Goal: Information Seeking & Learning: Learn about a topic

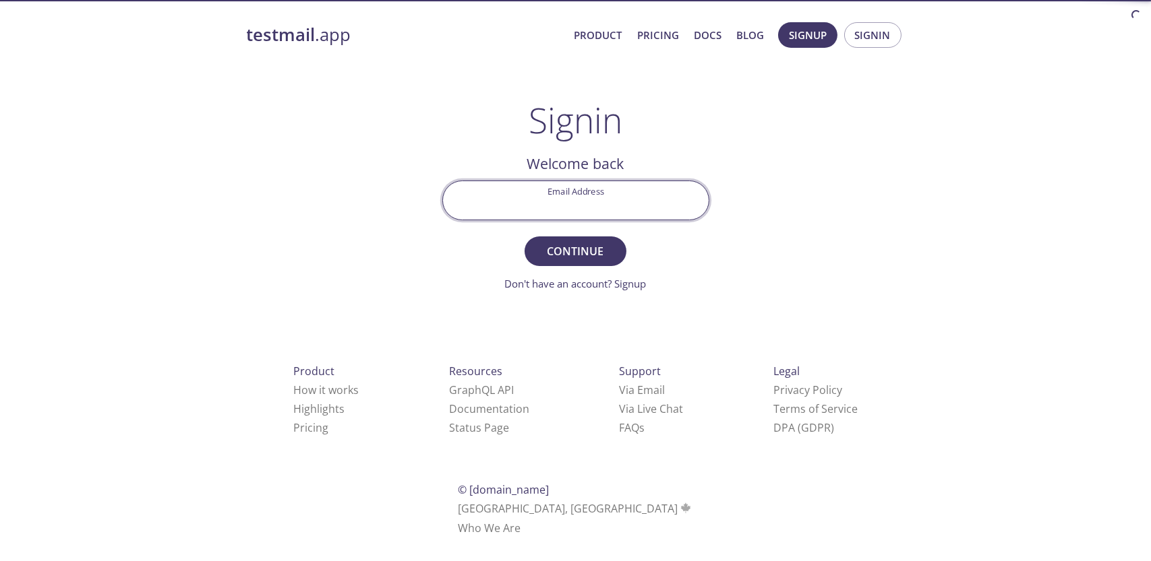
click at [532, 208] on input "Email Address" at bounding box center [576, 200] width 266 height 38
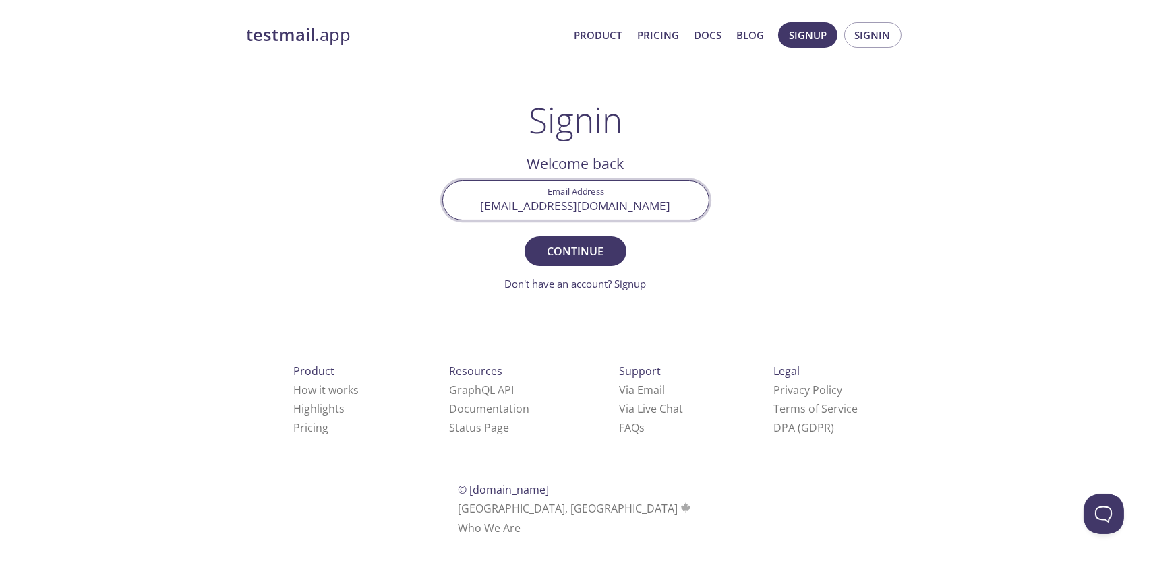
type input "[EMAIL_ADDRESS][DOMAIN_NAME]"
click at [524, 237] on button "Continue" at bounding box center [574, 252] width 101 height 30
click at [612, 209] on input "Signin Security Code" at bounding box center [576, 200] width 266 height 38
paste input "8US9HTV"
type input "8US9HTV"
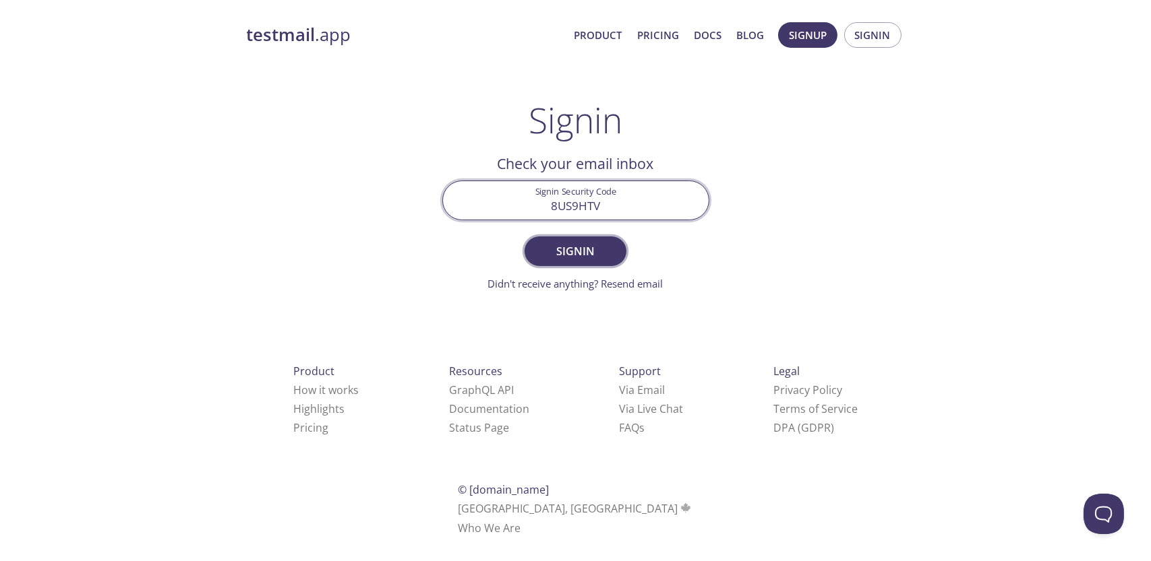
click at [592, 243] on span "Signin" at bounding box center [574, 251] width 71 height 19
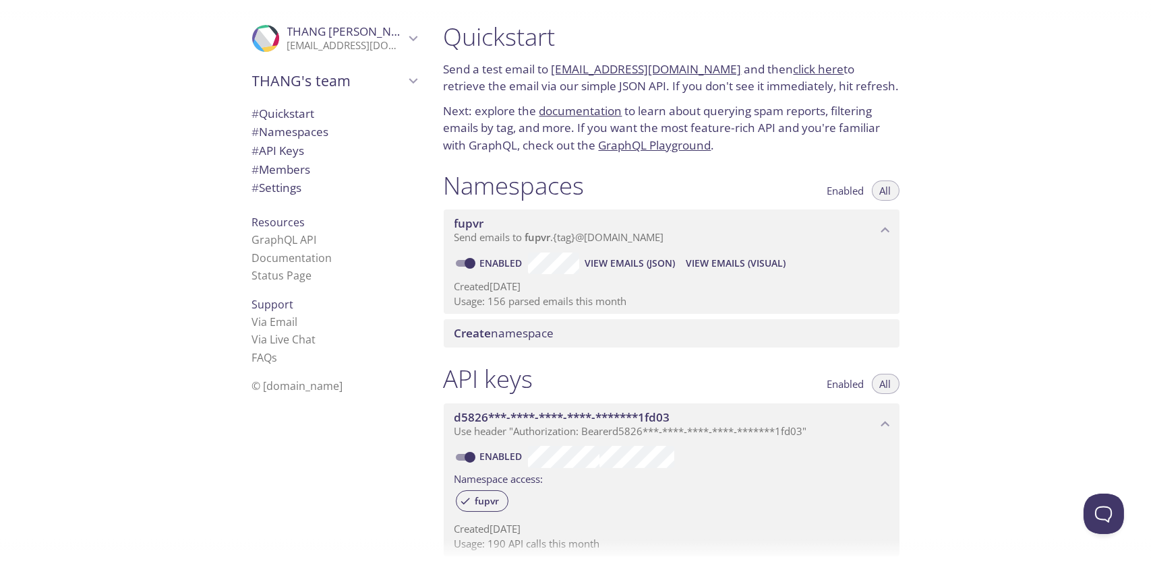
click at [706, 270] on span "View Emails (Visual)" at bounding box center [736, 263] width 100 height 16
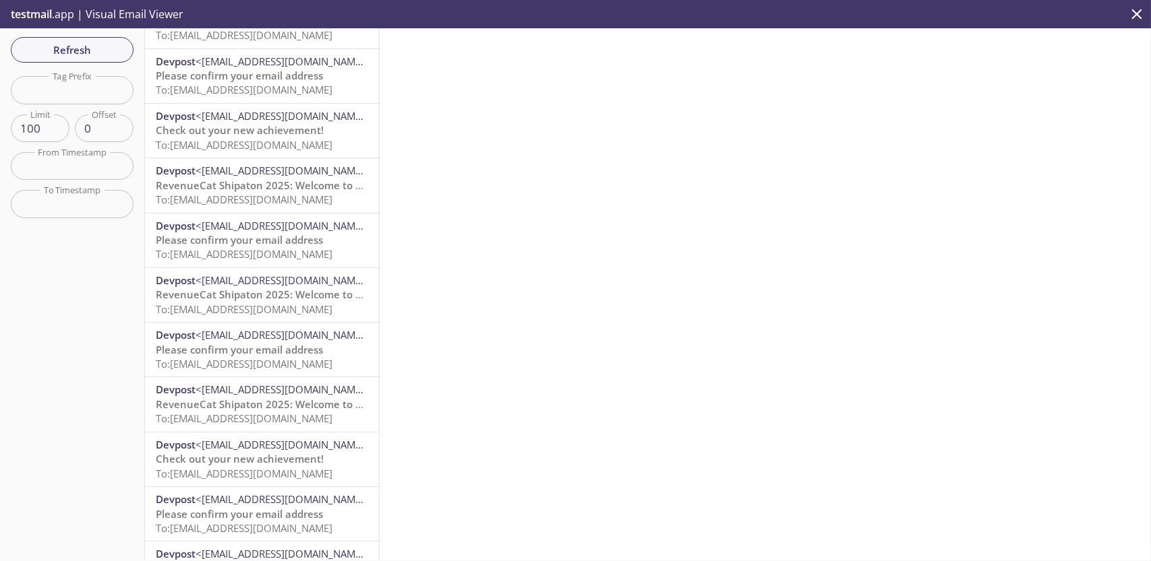
scroll to position [4985, 0]
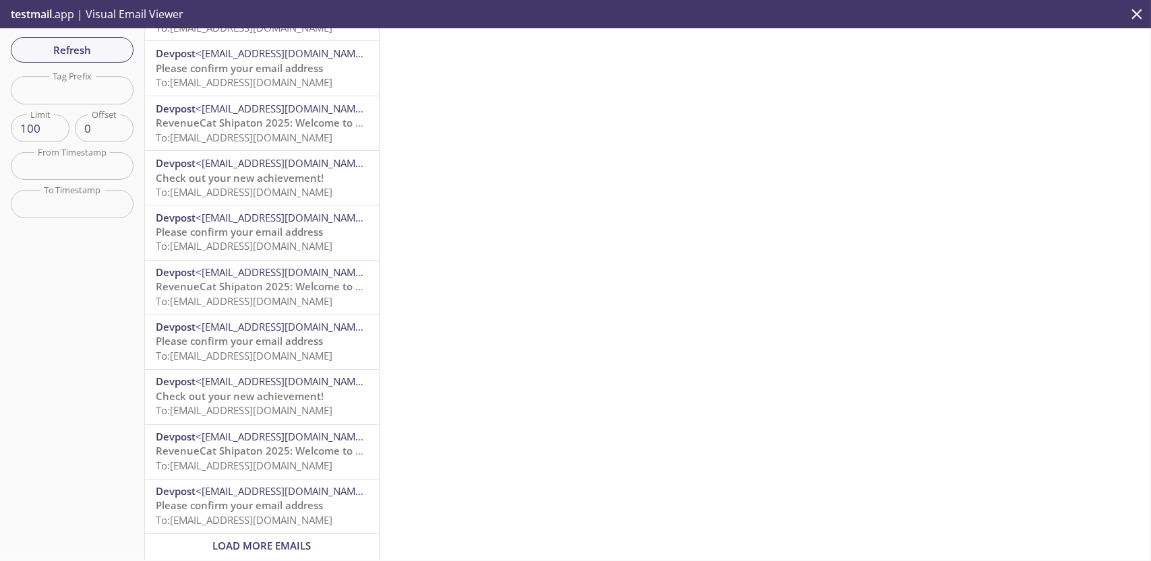
click at [216, 540] on span "Load More Emails" at bounding box center [262, 546] width 98 height 13
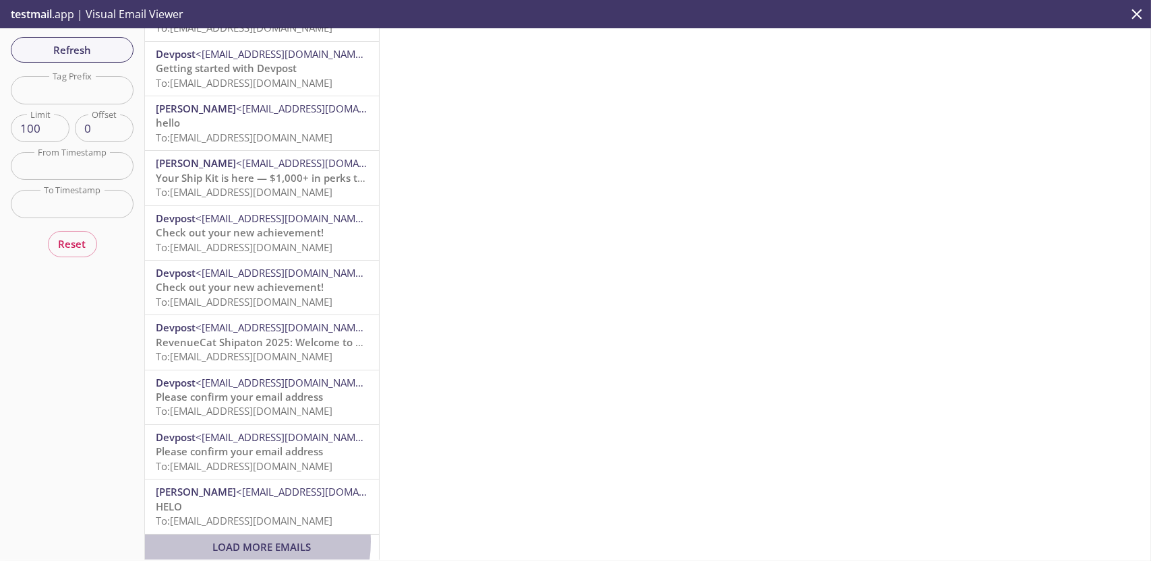
click at [241, 541] on span "Load More Emails" at bounding box center [262, 547] width 98 height 13
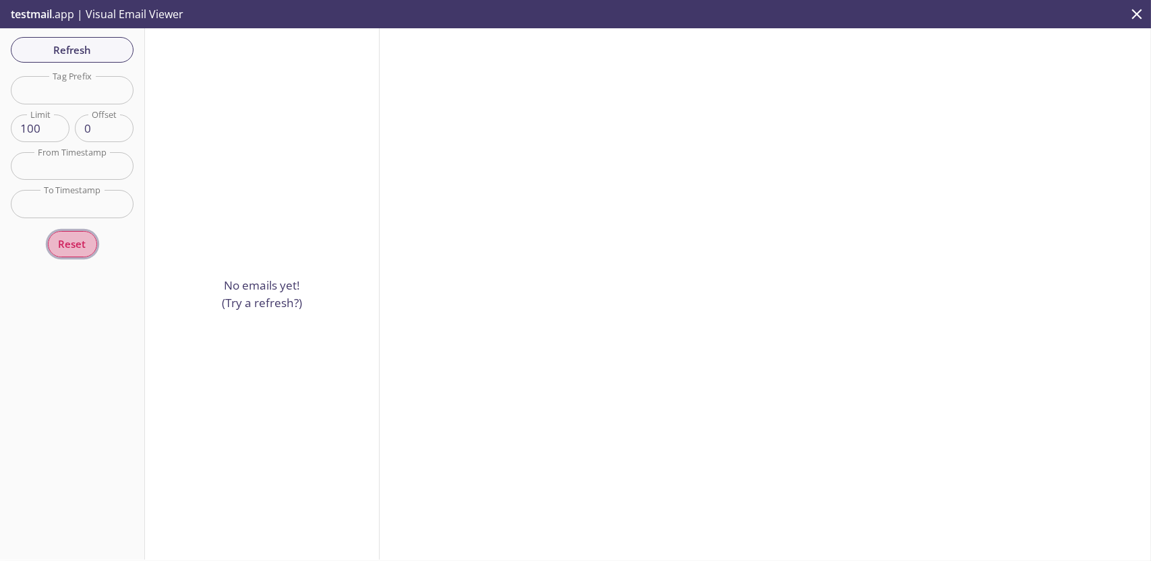
click at [64, 242] on span "Reset" at bounding box center [73, 244] width 28 height 18
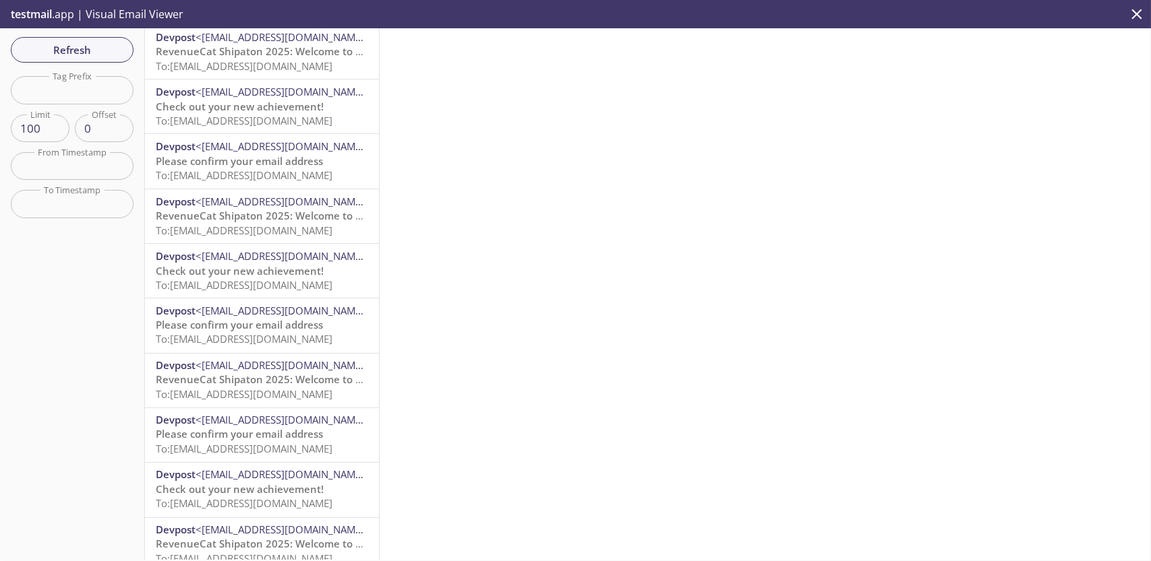
scroll to position [4985, 0]
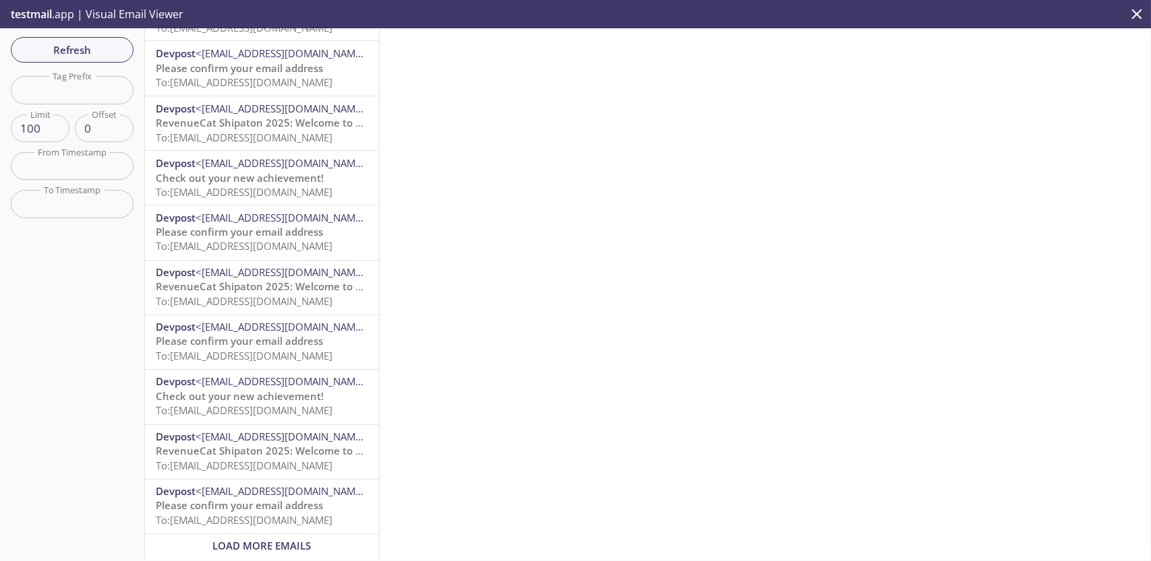
click at [275, 540] on span "Load More Emails" at bounding box center [262, 546] width 98 height 13
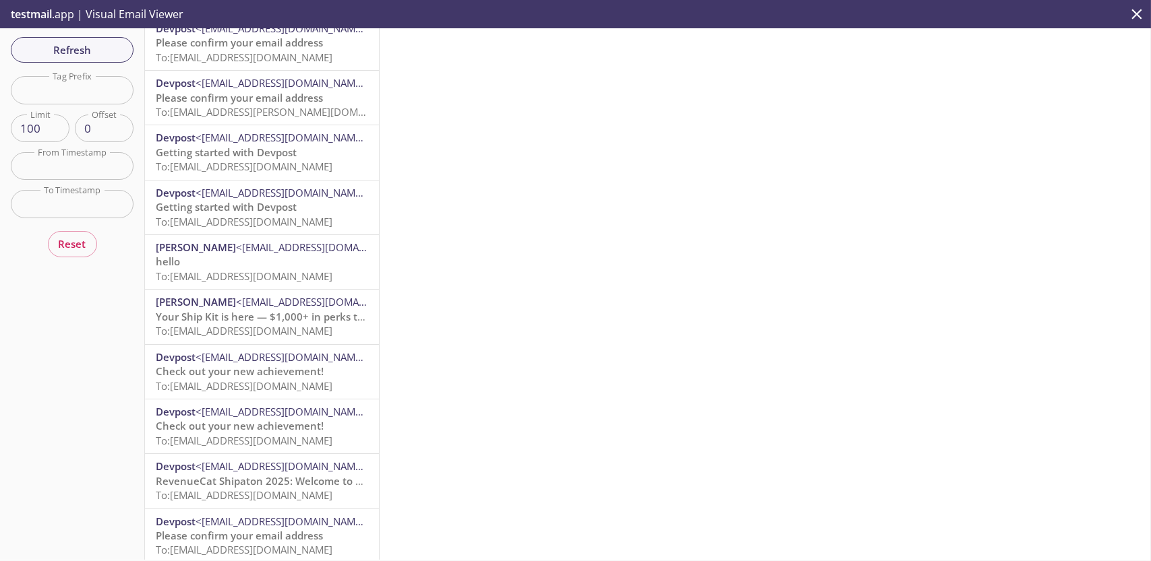
scroll to position [2573, 0]
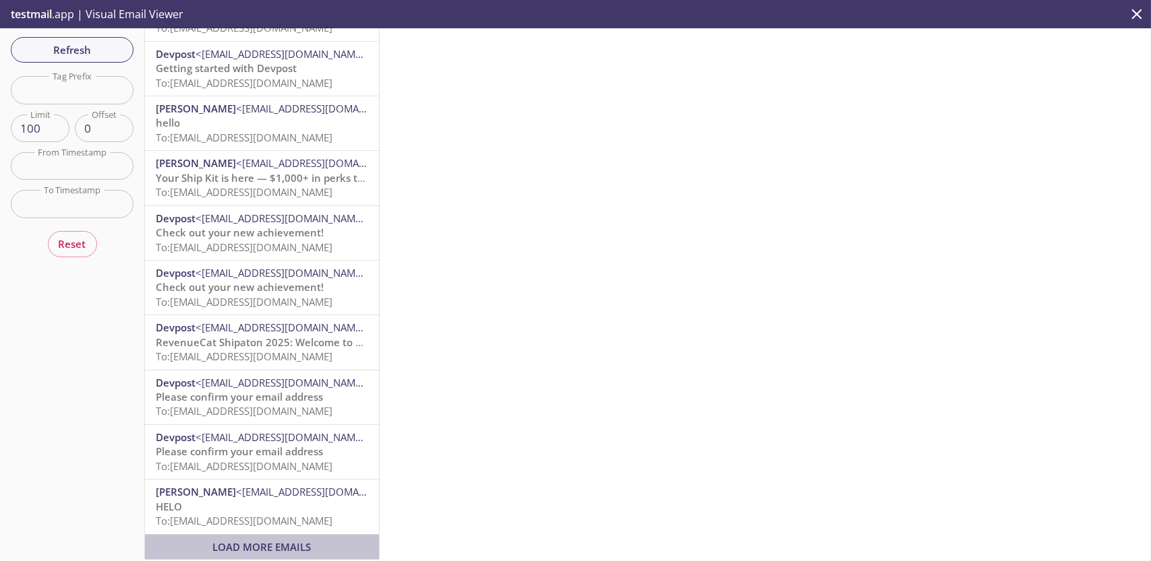
click at [284, 541] on span "Load More Emails" at bounding box center [262, 547] width 98 height 13
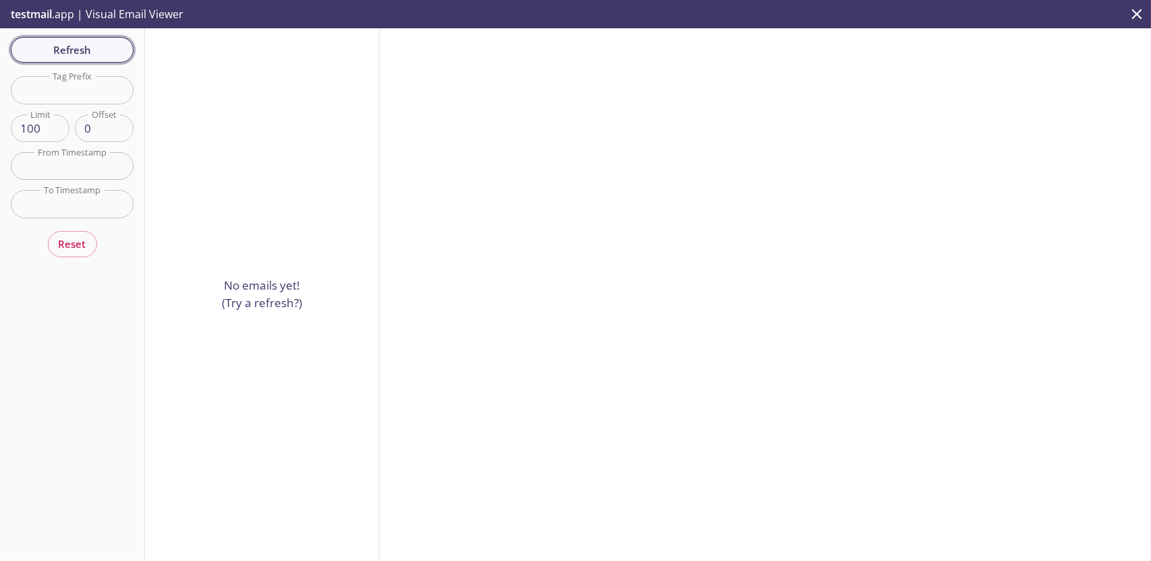
click at [87, 57] on span "Refresh" at bounding box center [72, 50] width 101 height 18
click at [248, 301] on p "No emails yet! (Try a refresh?)" at bounding box center [262, 294] width 80 height 34
click at [87, 244] on button "Reset" at bounding box center [72, 244] width 49 height 26
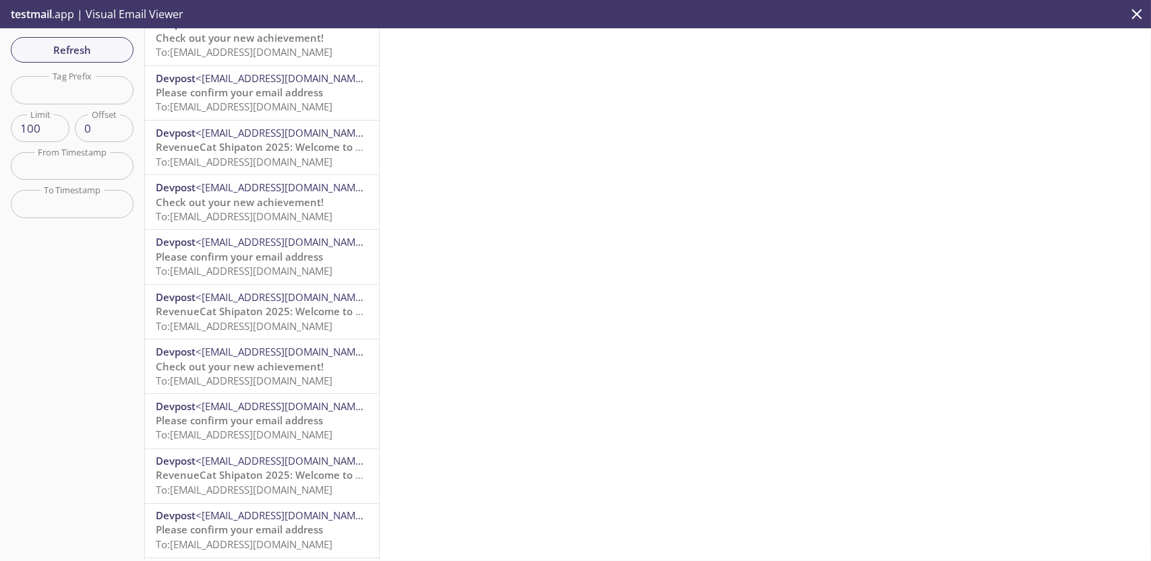
scroll to position [4985, 0]
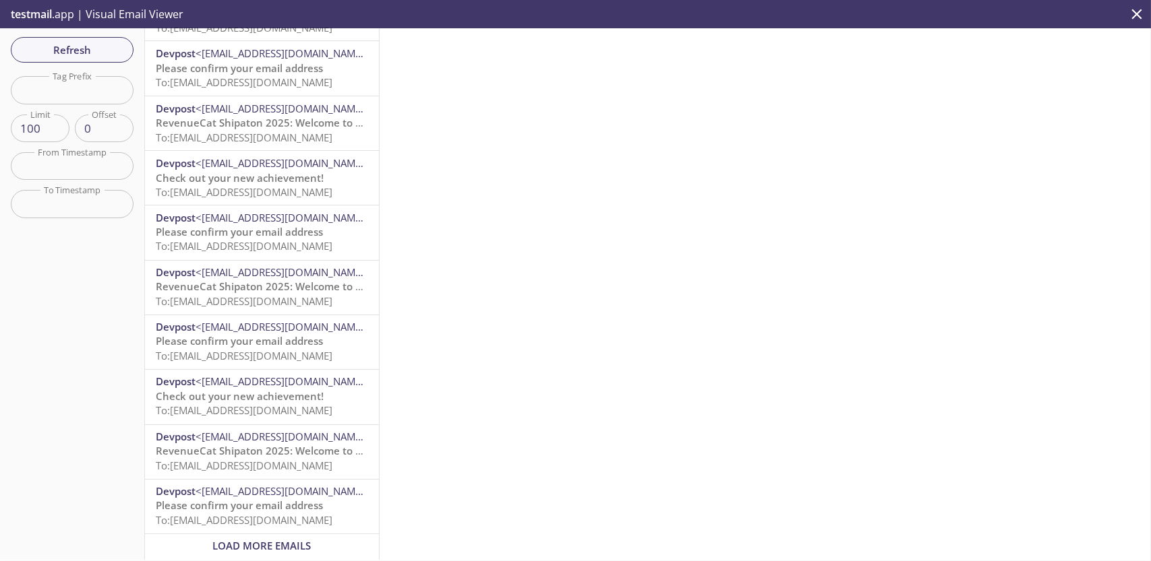
drag, startPoint x: 257, startPoint y: 532, endPoint x: 250, endPoint y: 526, distance: 9.1
click at [257, 540] on span "Load More Emails" at bounding box center [262, 546] width 98 height 13
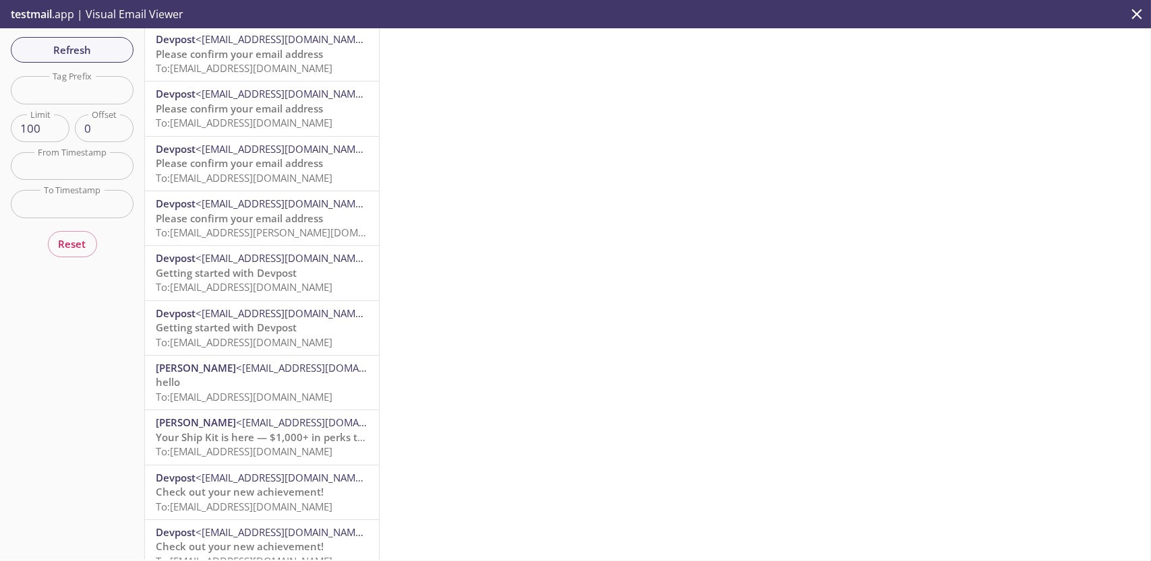
click at [53, 15] on p "testmail .app | Visual Email Viewer" at bounding box center [95, 14] width 191 height 28
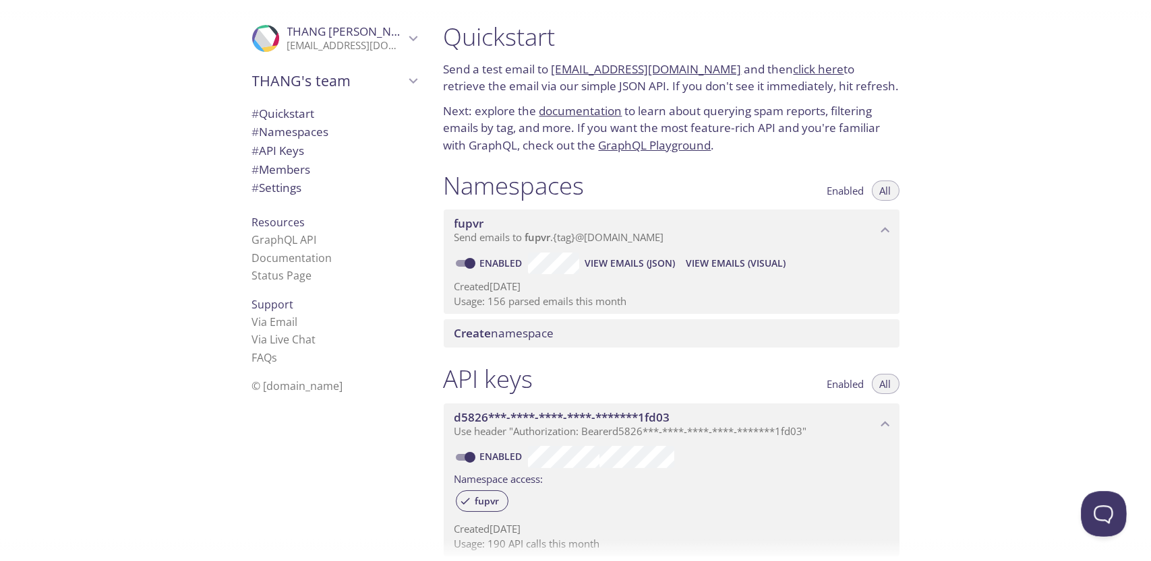
click at [1099, 512] on button "Open Beacon popover" at bounding box center [1101, 511] width 40 height 40
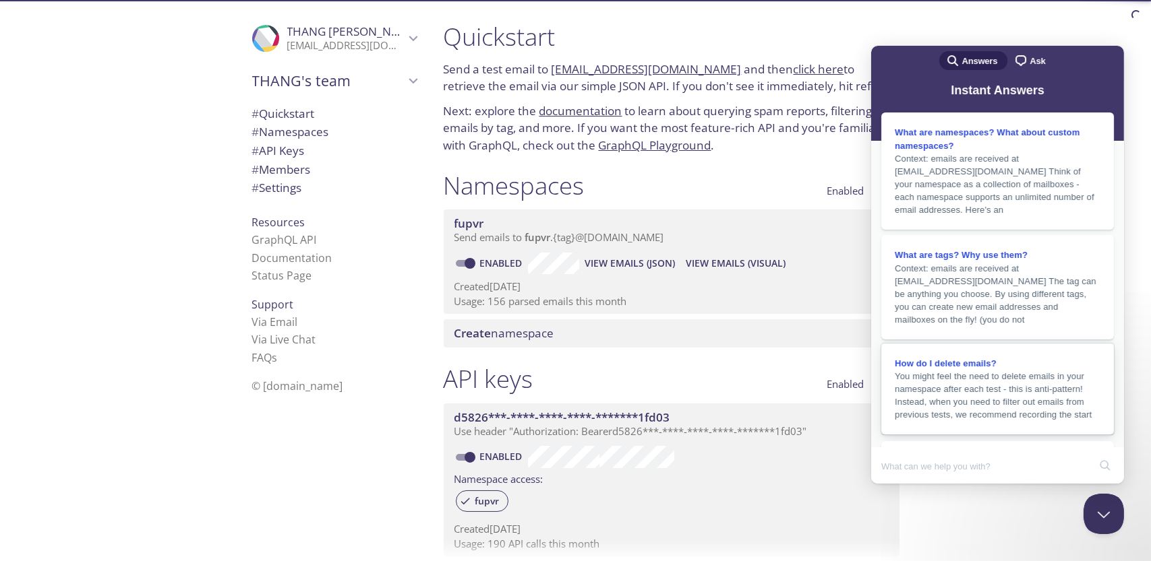
click at [1088, 412] on span "You might feel the need to delete emails in your namespace after each test - th…" at bounding box center [997, 395] width 206 height 51
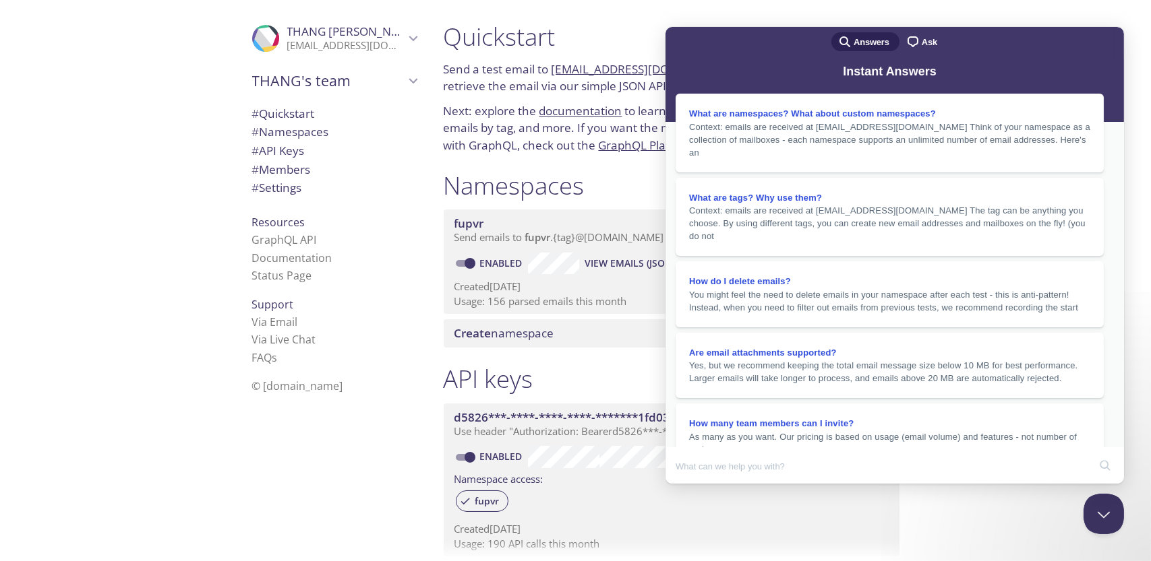
click at [690, 485] on button "Close" at bounding box center [677, 494] width 24 height 18
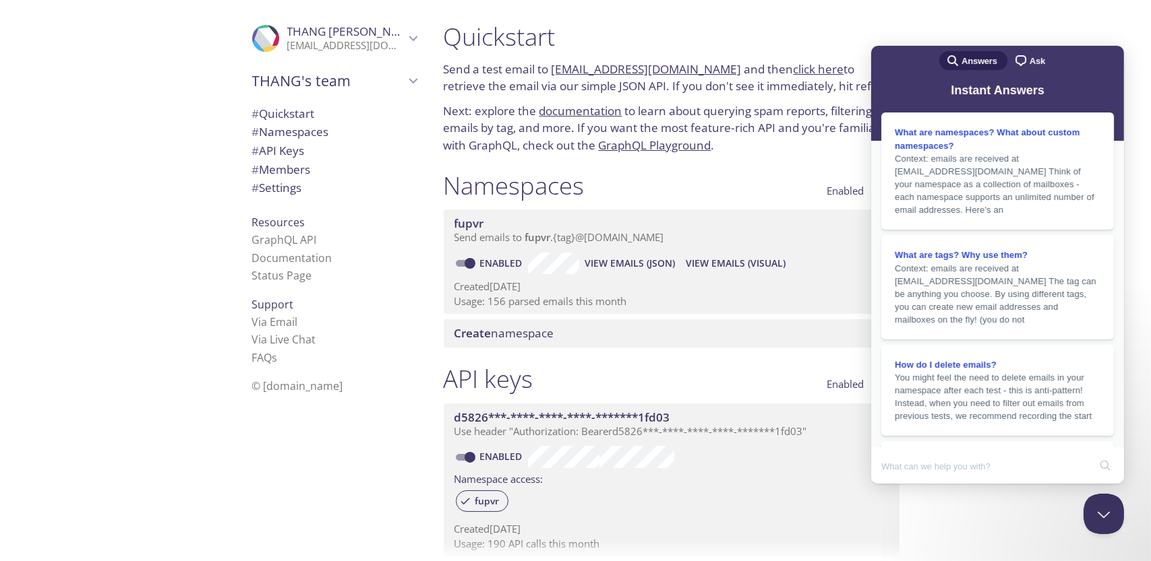
click at [923, 25] on div "Quickstart Send a test email to [EMAIL_ADDRESS][DOMAIN_NAME] and then click her…" at bounding box center [792, 280] width 719 height 561
click at [1091, 508] on button "Close Beacon popover" at bounding box center [1101, 511] width 40 height 40
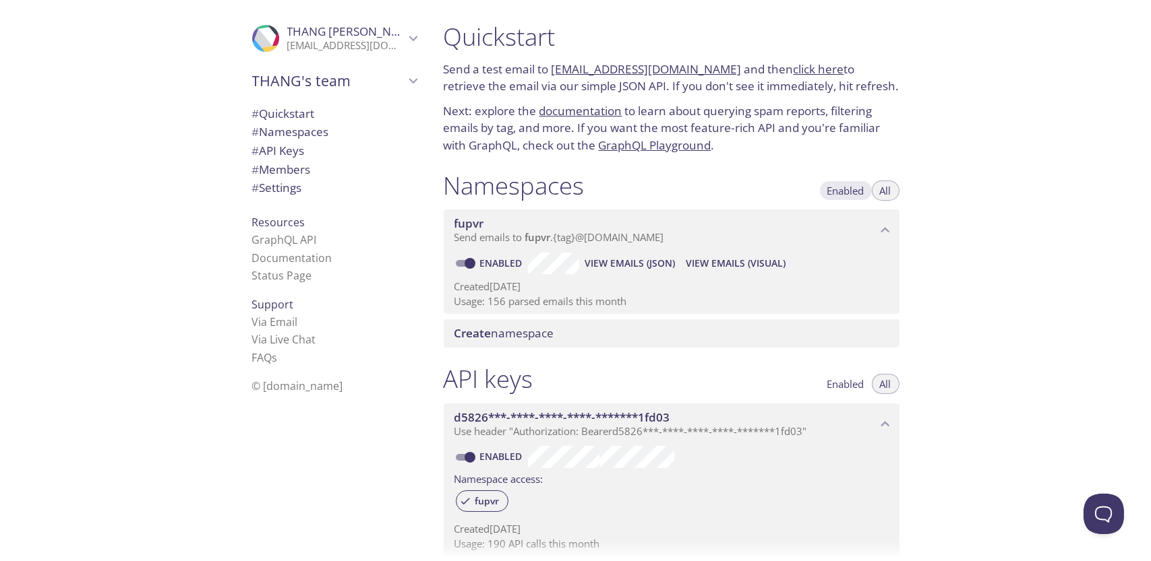
click at [849, 191] on span "Enabled" at bounding box center [845, 191] width 37 height 0
click at [266, 187] on span "# Settings" at bounding box center [277, 188] width 50 height 16
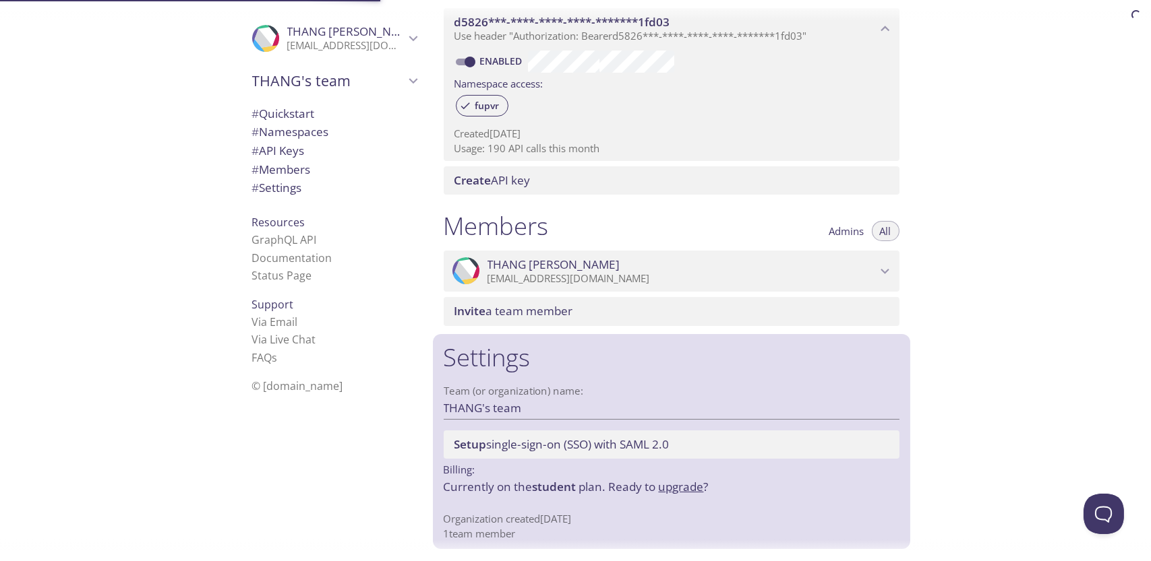
scroll to position [396, 0]
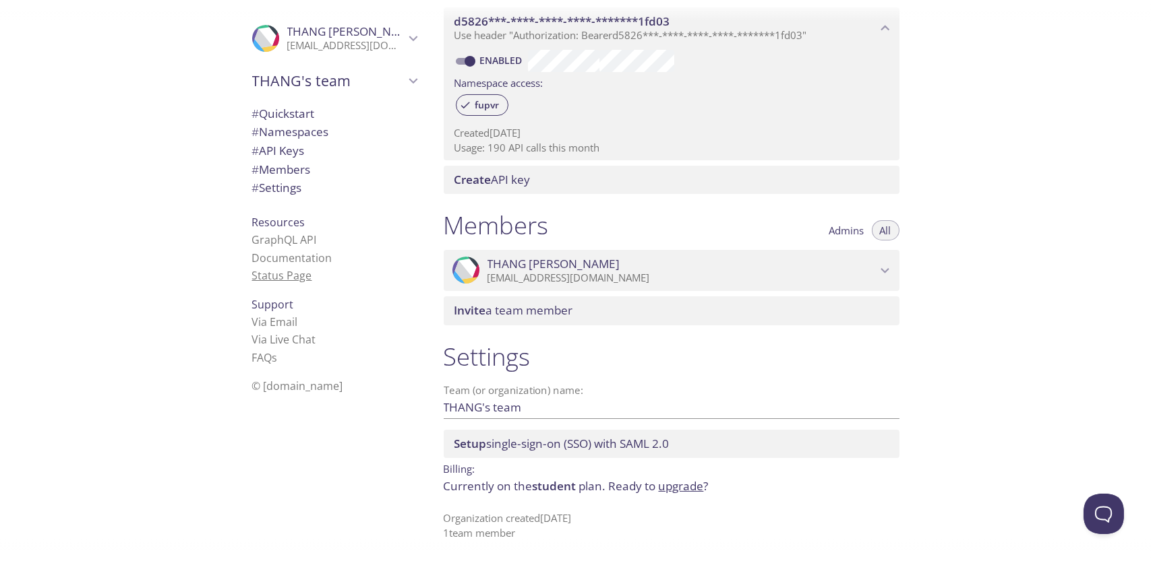
click at [267, 272] on link "Status Page" at bounding box center [282, 275] width 60 height 15
click at [285, 130] on span "# Namespaces" at bounding box center [290, 132] width 77 height 16
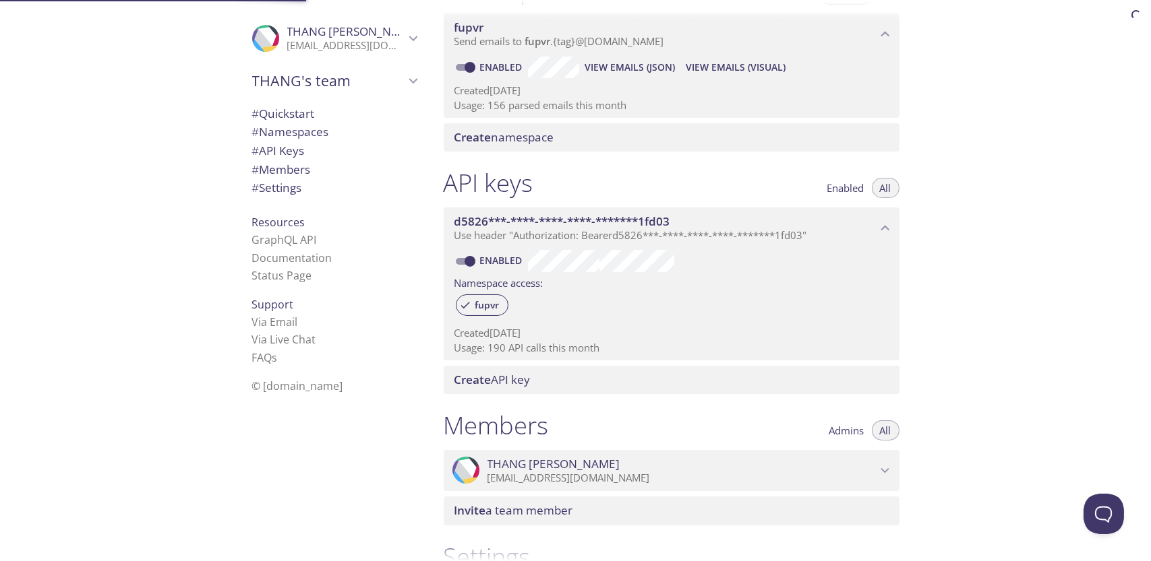
scroll to position [170, 0]
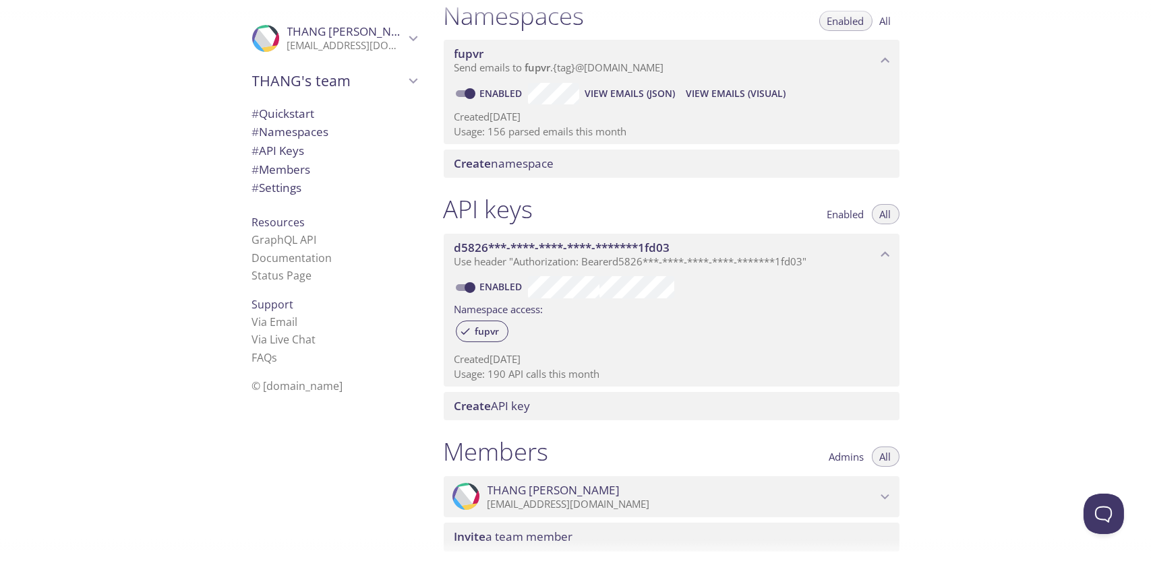
click at [652, 95] on span "View Emails (JSON)" at bounding box center [629, 94] width 90 height 16
click at [288, 260] on link "Documentation" at bounding box center [292, 258] width 80 height 15
click at [301, 169] on span "# Members" at bounding box center [281, 170] width 59 height 16
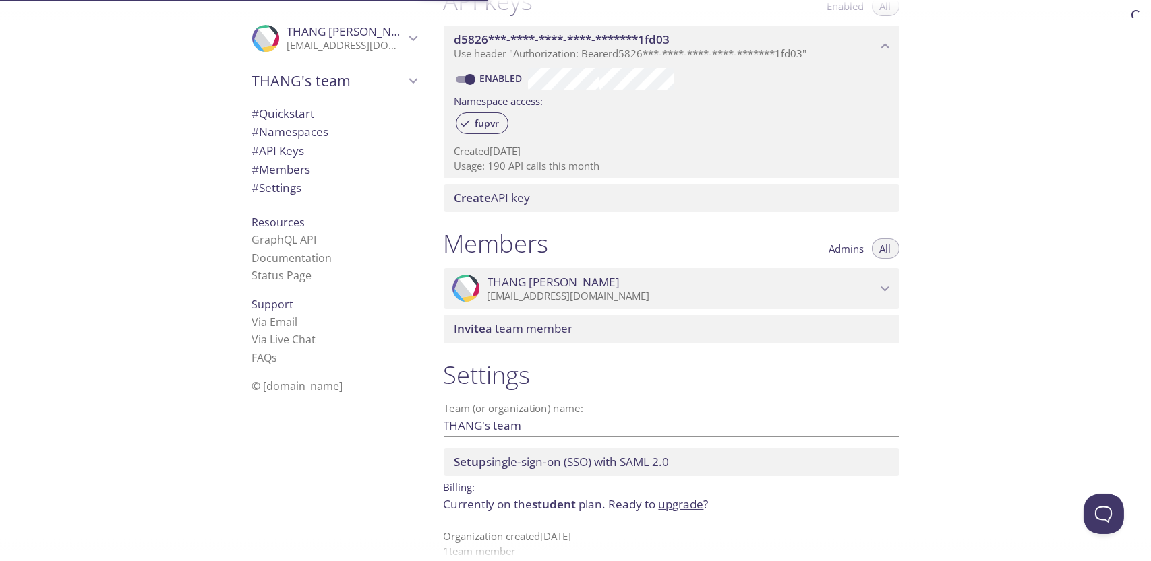
scroll to position [396, 0]
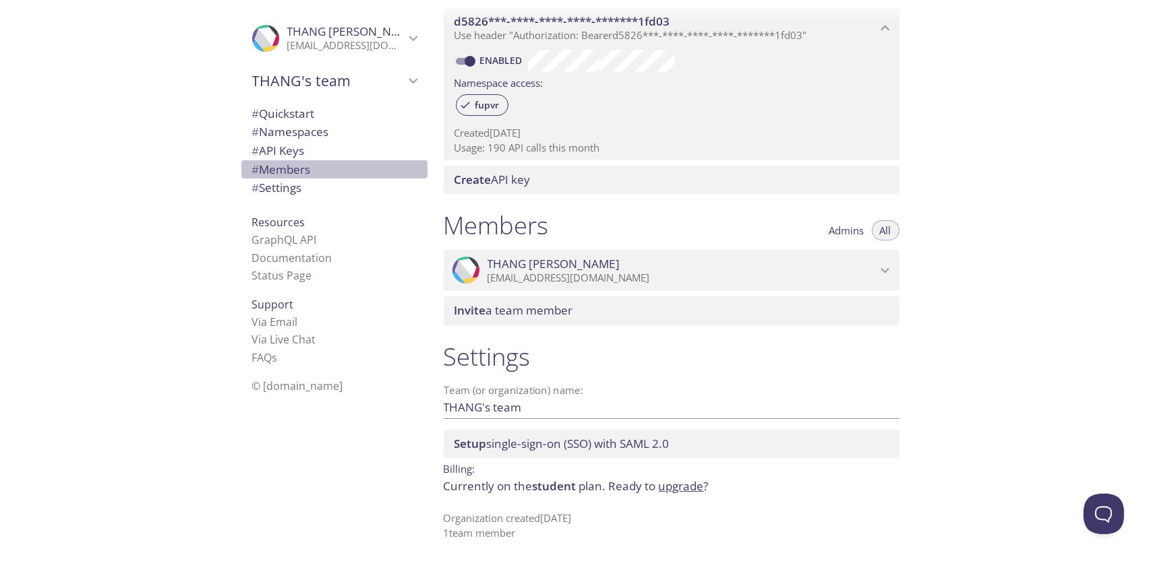
click at [262, 164] on span "# Members" at bounding box center [281, 170] width 59 height 16
click at [272, 156] on span "# API Keys" at bounding box center [278, 151] width 53 height 16
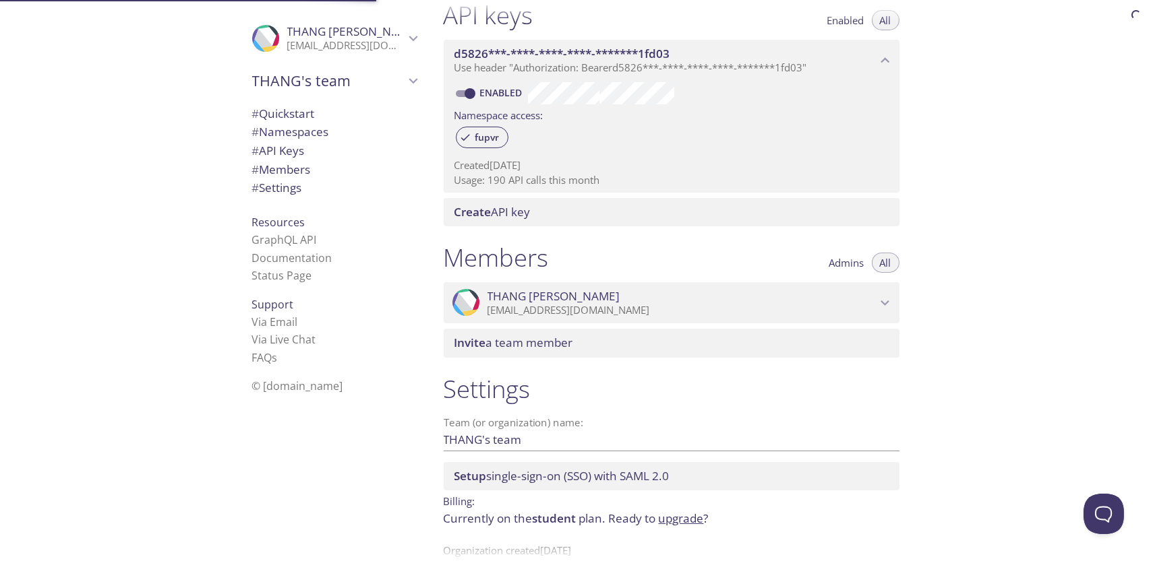
click at [355, 135] on span "# Namespaces" at bounding box center [334, 132] width 164 height 18
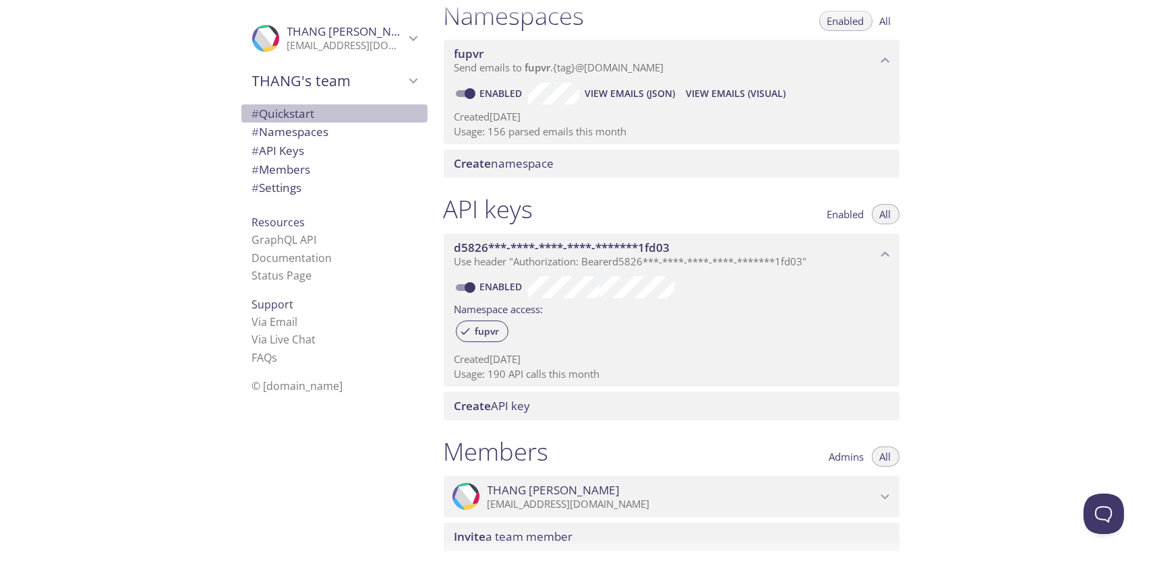
click at [355, 110] on span "# Quickstart" at bounding box center [334, 114] width 164 height 18
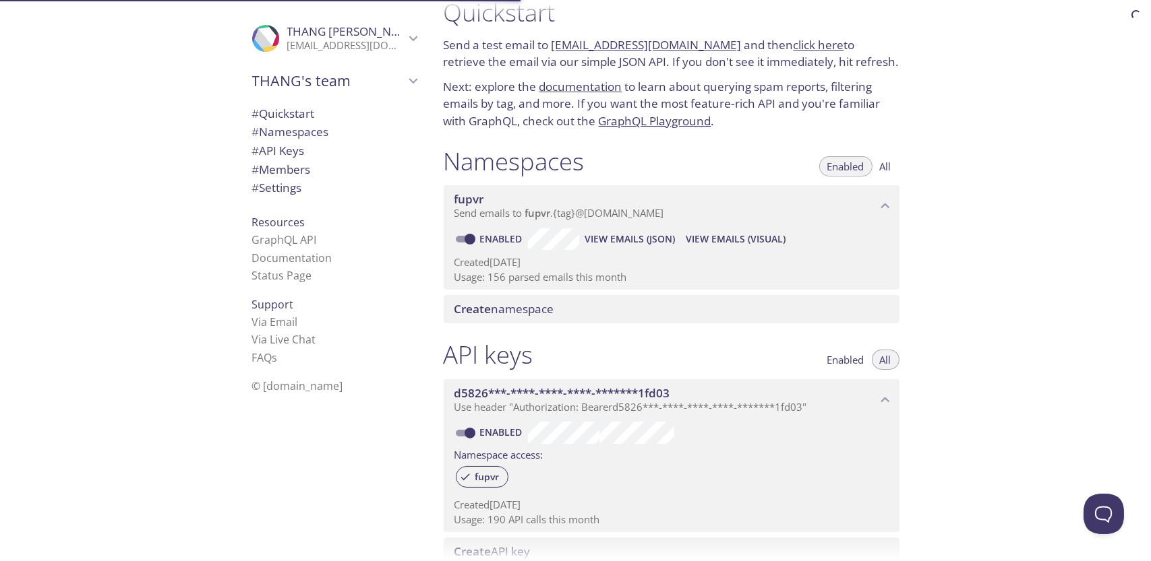
scroll to position [22, 0]
